Goal: Information Seeking & Learning: Learn about a topic

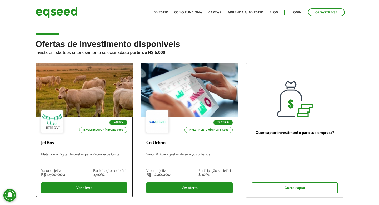
click at [72, 82] on div at bounding box center [84, 90] width 117 height 65
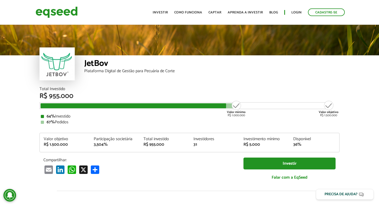
scroll to position [608, 0]
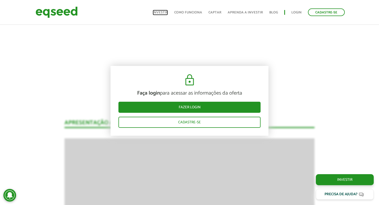
click at [158, 14] on link "Investir" at bounding box center [160, 12] width 15 height 3
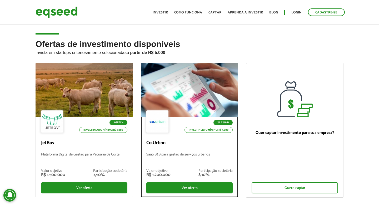
click at [177, 91] on div at bounding box center [189, 90] width 117 height 65
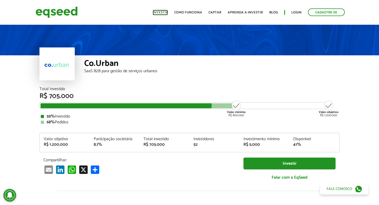
click at [160, 13] on link "Investir" at bounding box center [160, 12] width 15 height 3
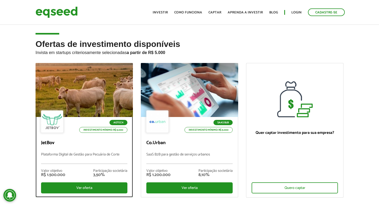
click at [88, 81] on div at bounding box center [84, 90] width 117 height 65
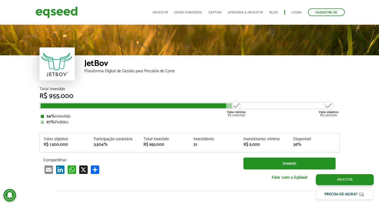
scroll to position [608, 0]
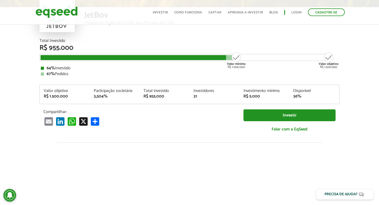
scroll to position [0, 0]
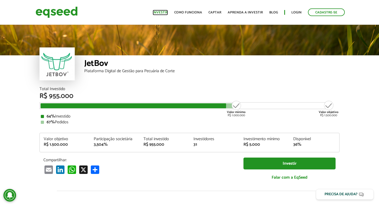
click at [165, 11] on link "Investir" at bounding box center [160, 12] width 15 height 3
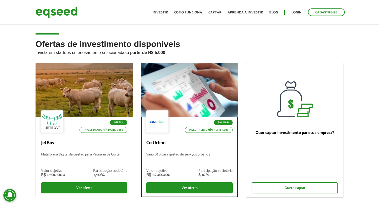
click at [189, 87] on div at bounding box center [189, 90] width 117 height 65
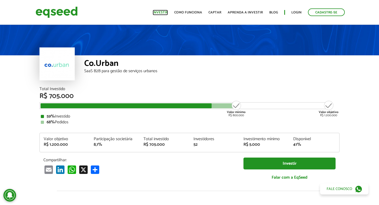
click at [164, 13] on link "Investir" at bounding box center [160, 12] width 15 height 3
